Goal: Task Accomplishment & Management: Complete application form

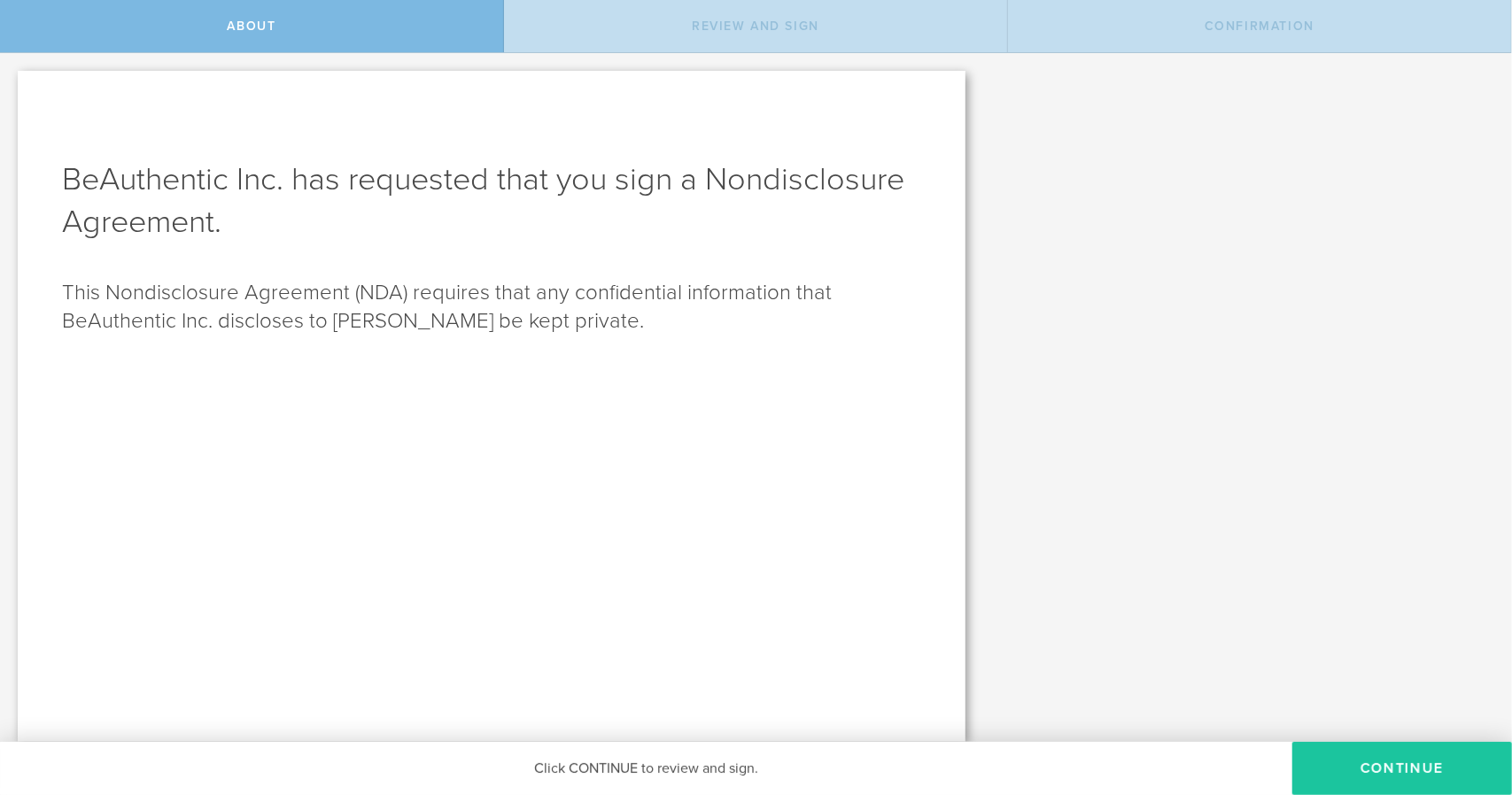
click at [1338, 782] on button "Continue" at bounding box center [1402, 769] width 220 height 53
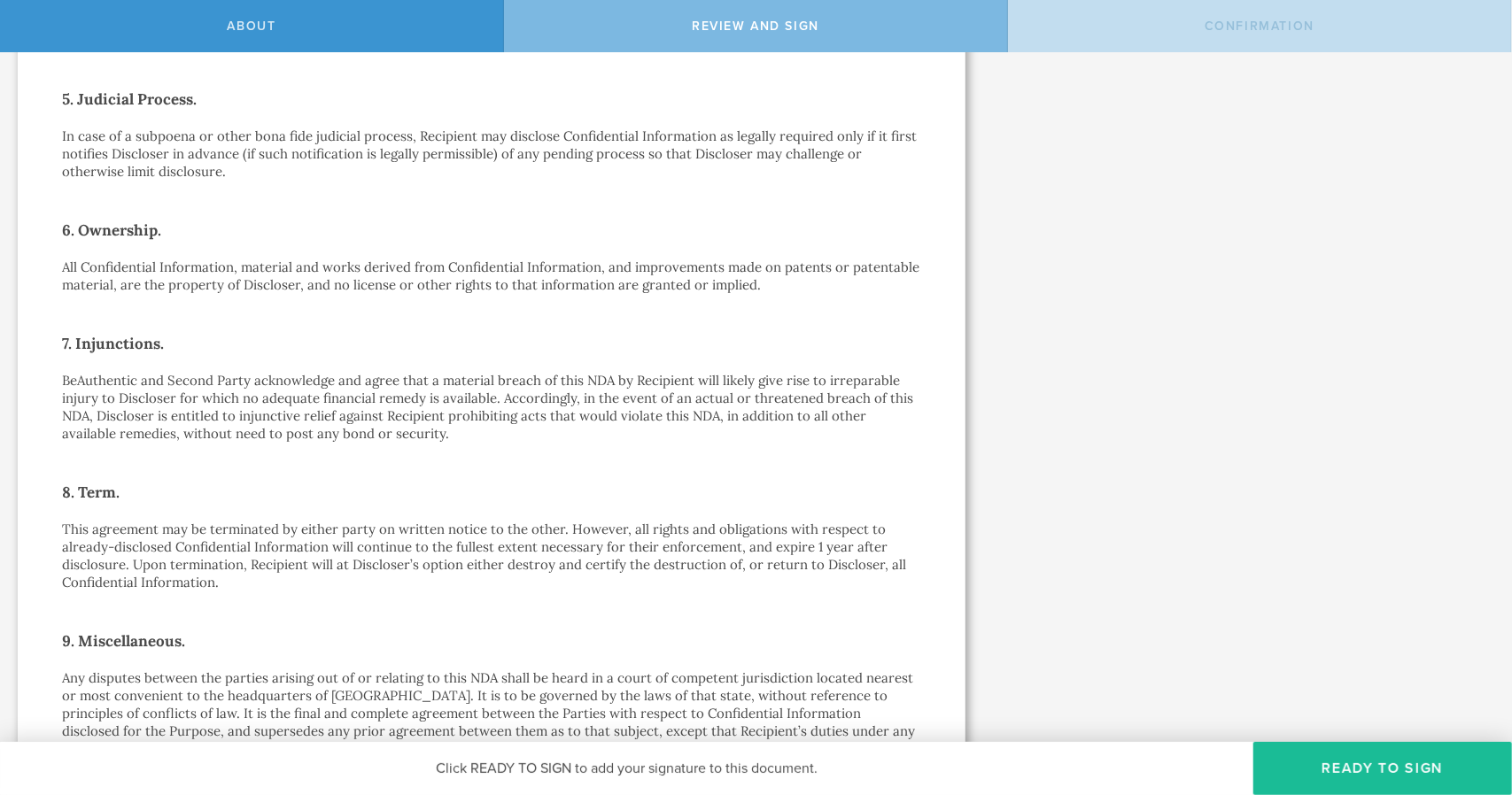
scroll to position [1294, 0]
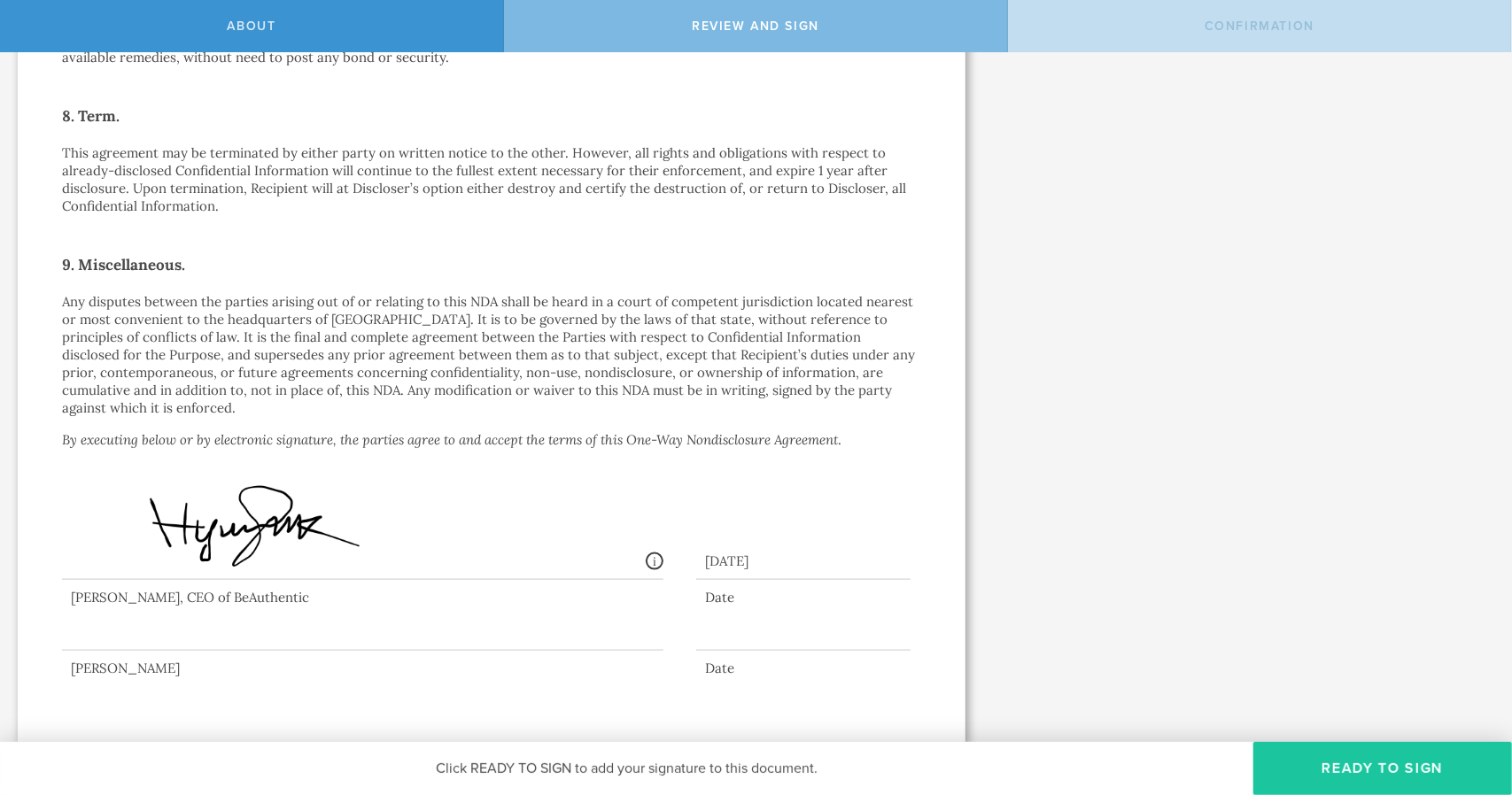
click at [1373, 763] on button "Ready to Sign" at bounding box center [1383, 769] width 259 height 53
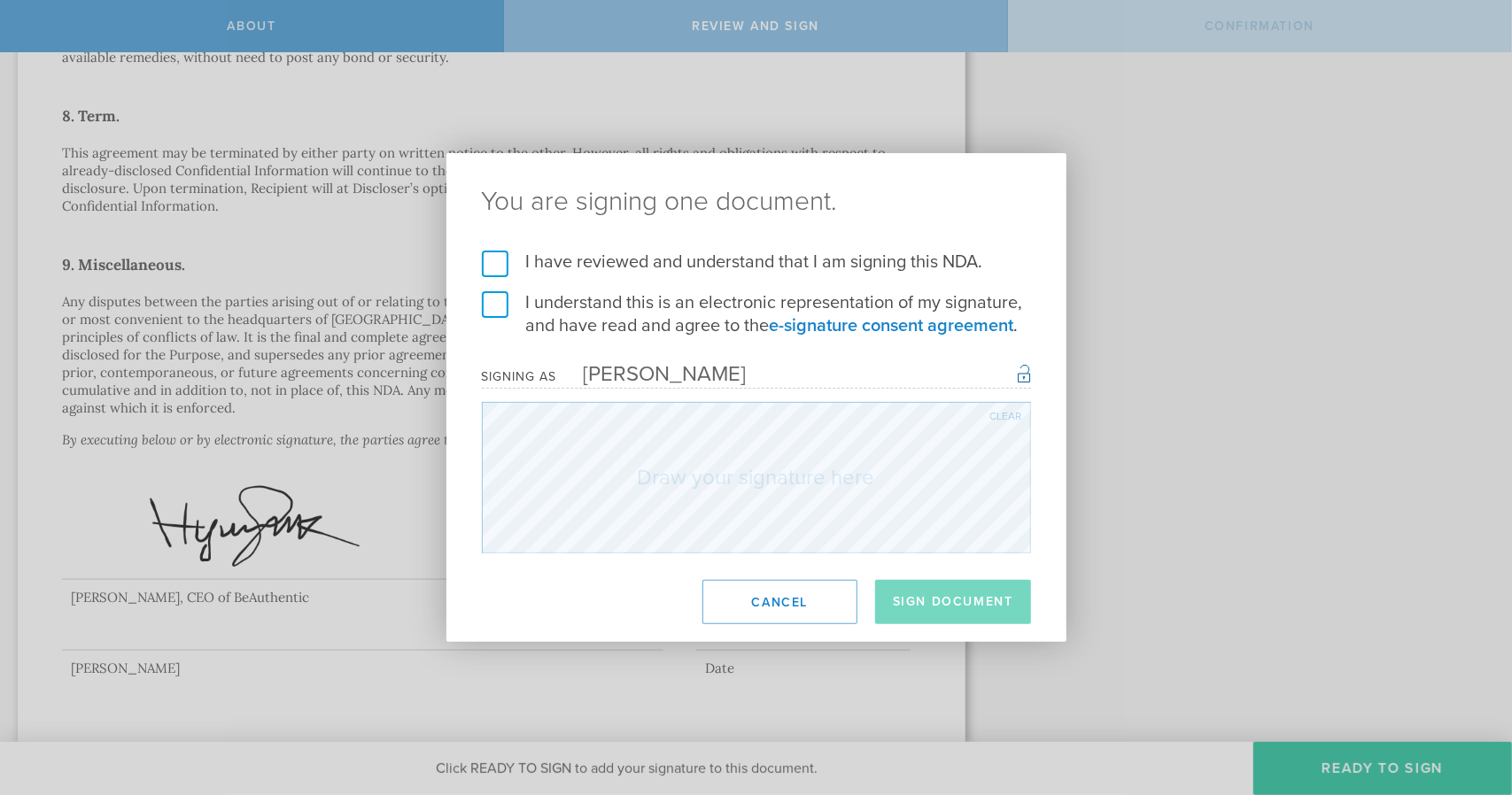
click at [493, 270] on label "I have reviewed and understand that I am signing this NDA." at bounding box center [756, 262] width 549 height 23
click at [0, 0] on input "I have reviewed and understand that I am signing this NDA." at bounding box center [0, 0] width 0 height 0
click at [485, 316] on label "I understand this is an electronic representation of my signature, and have rea…" at bounding box center [756, 314] width 549 height 46
click at [0, 0] on input "I understand this is an electronic representation of my signature, and have rea…" at bounding box center [0, 0] width 0 height 0
click at [942, 605] on button "Sign Document" at bounding box center [953, 603] width 156 height 45
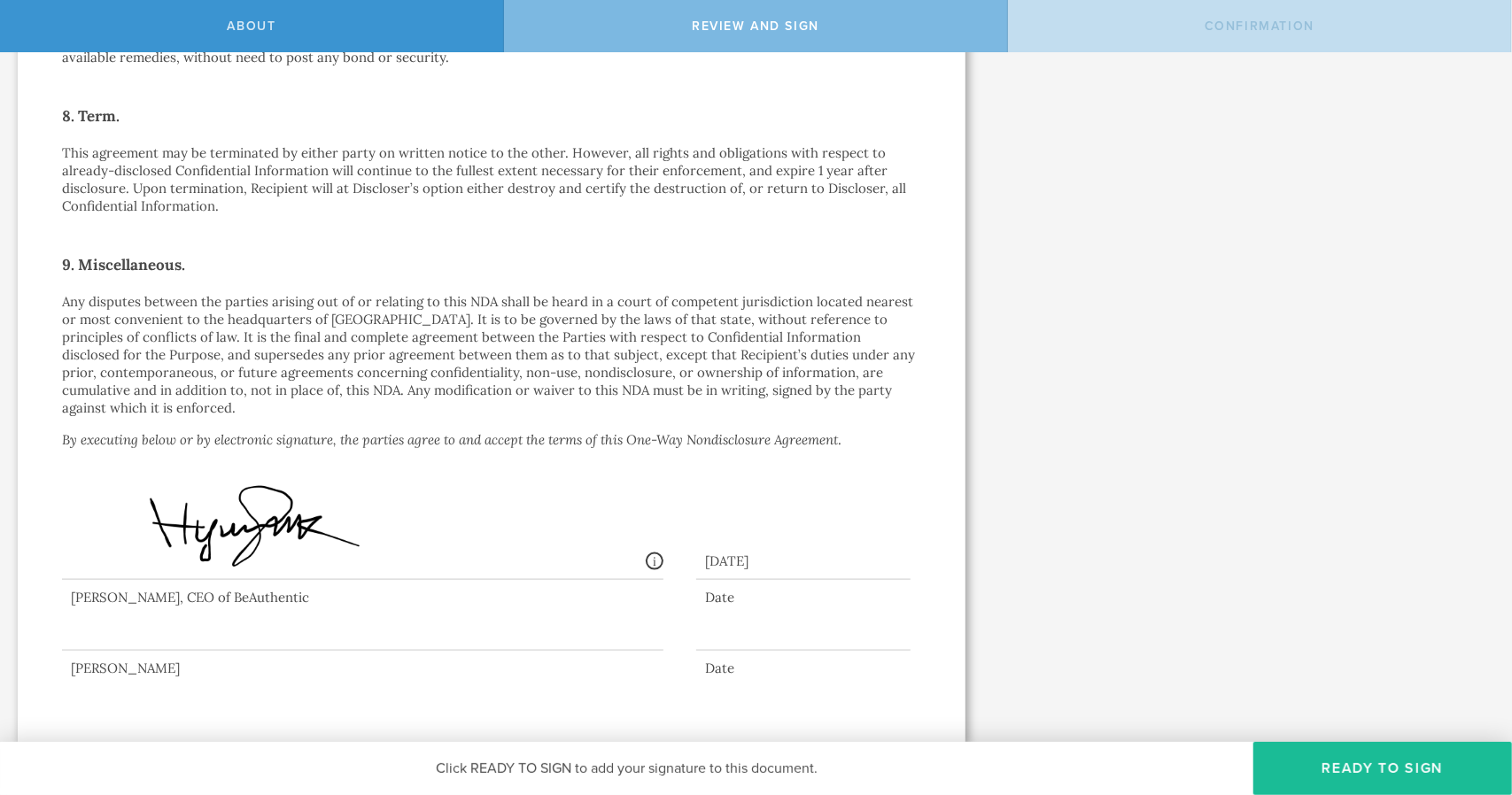
scroll to position [0, 0]
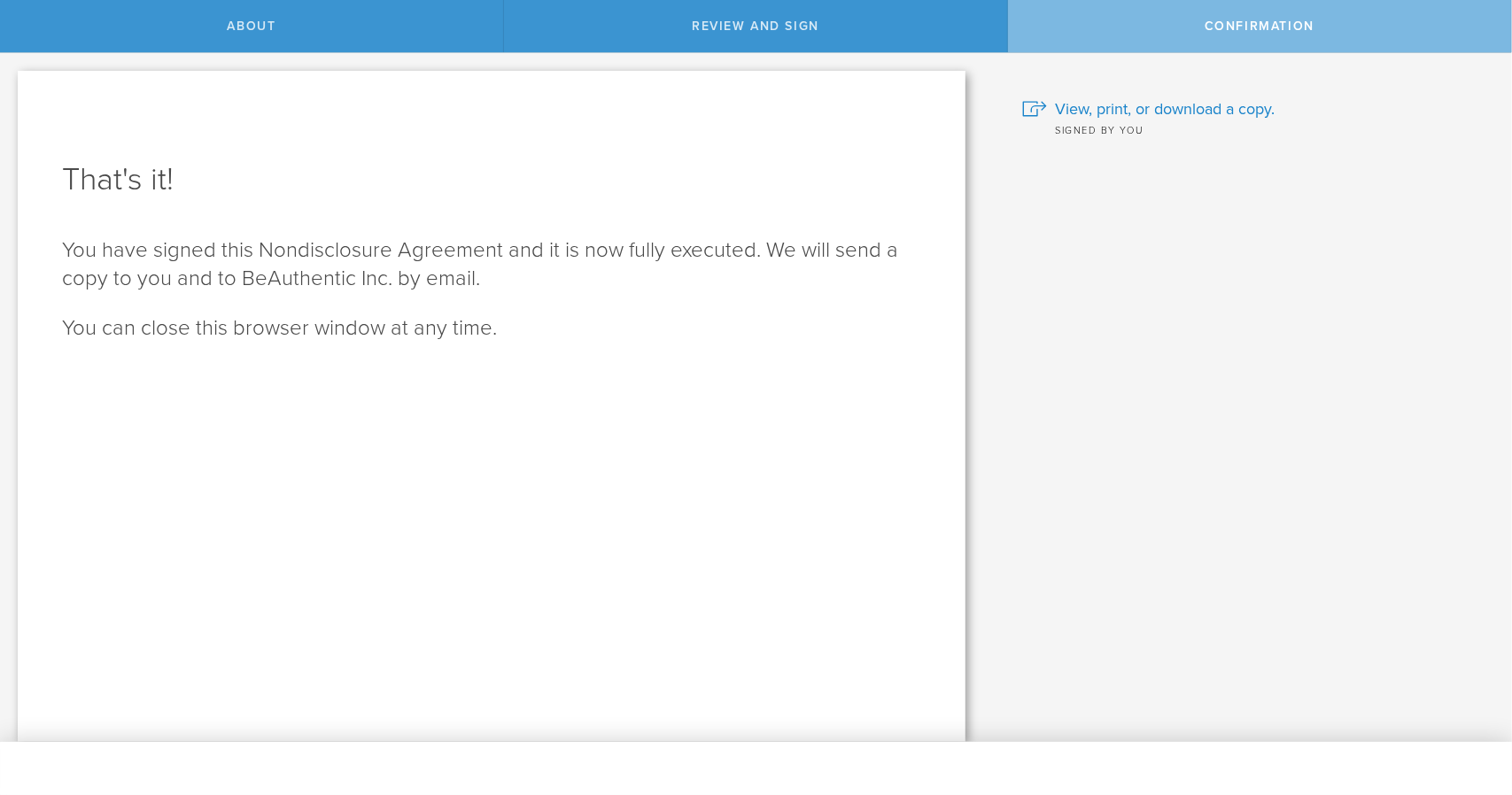
click at [942, 605] on div "That's it! You have signed this Nondisclosure Agreement and it is now fully exe…" at bounding box center [491, 406] width 948 height 672
